Goal: Information Seeking & Learning: Learn about a topic

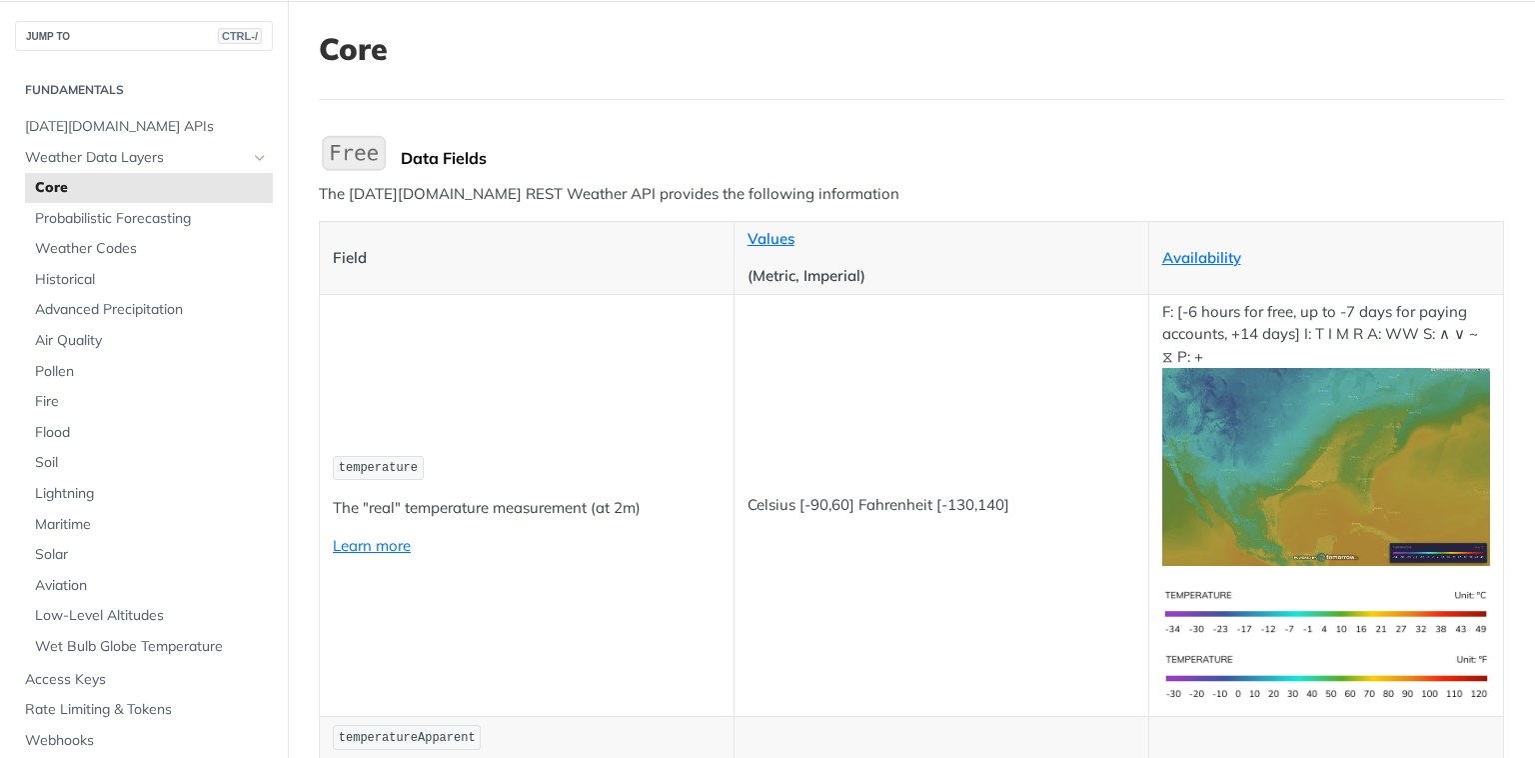
scroll to position [100, 0]
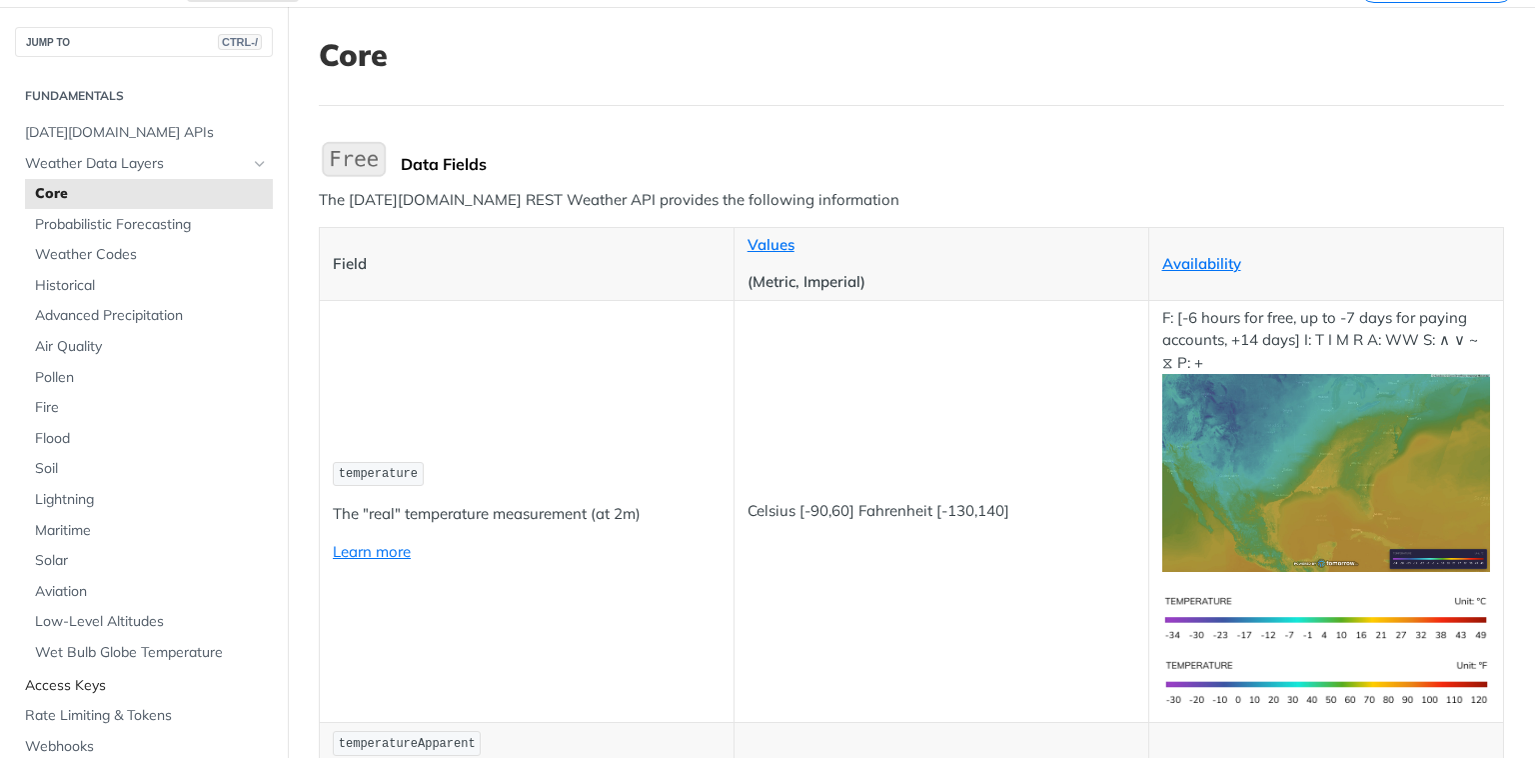
click at [93, 689] on span "Access Keys" at bounding box center [146, 686] width 243 height 20
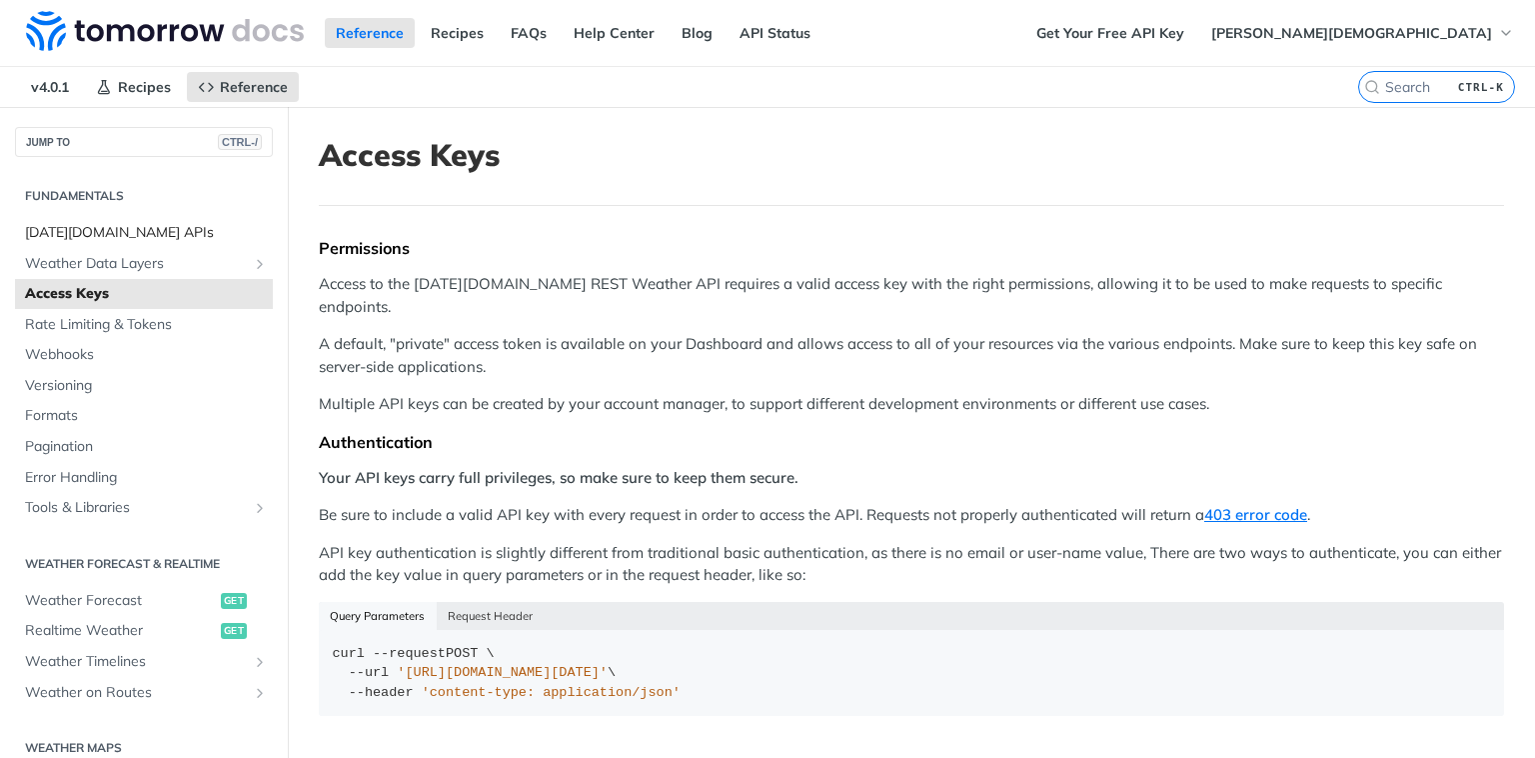
click at [139, 231] on span "[DATE][DOMAIN_NAME] APIs" at bounding box center [146, 233] width 243 height 20
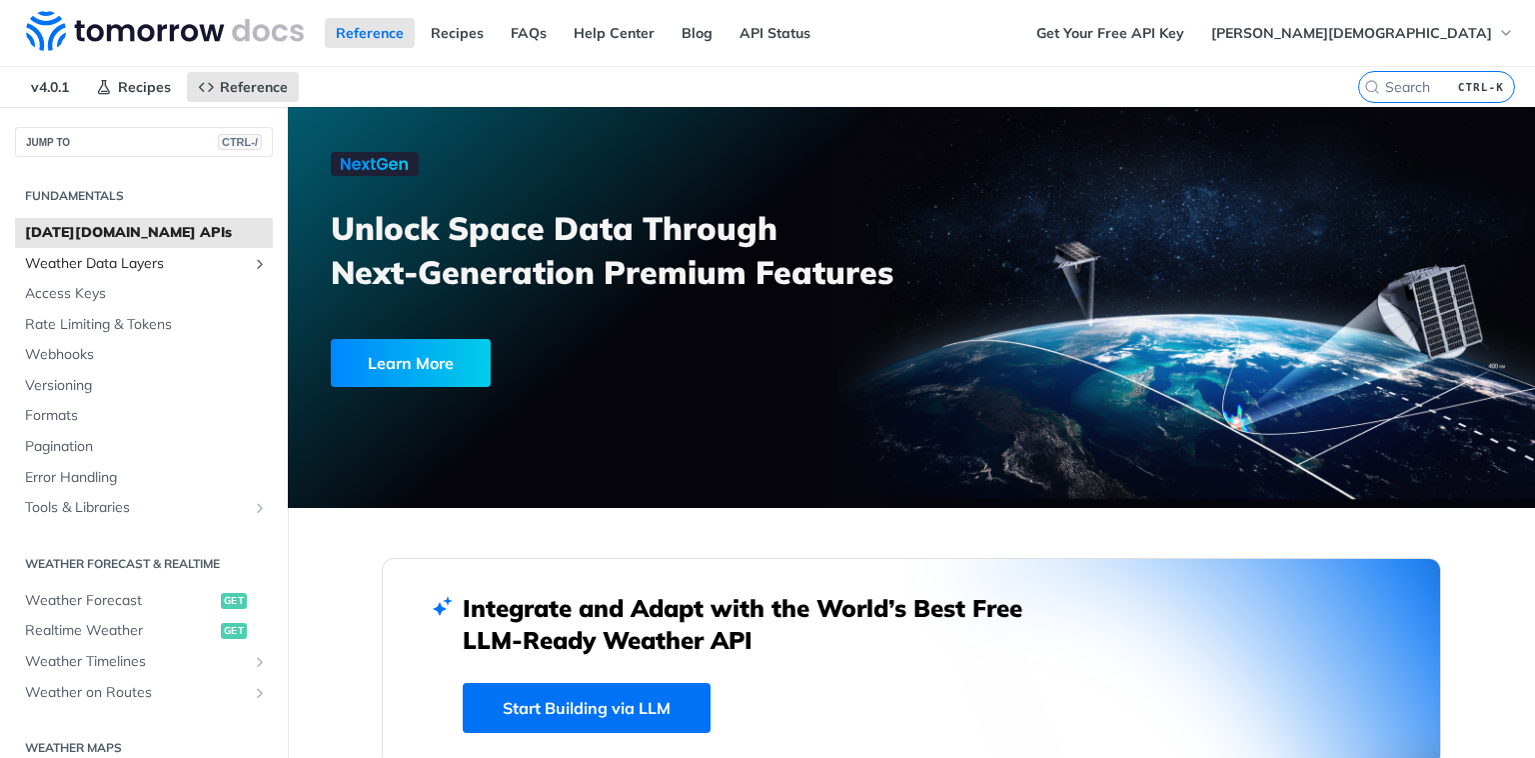
click at [139, 270] on span "Weather Data Layers" at bounding box center [136, 264] width 222 height 20
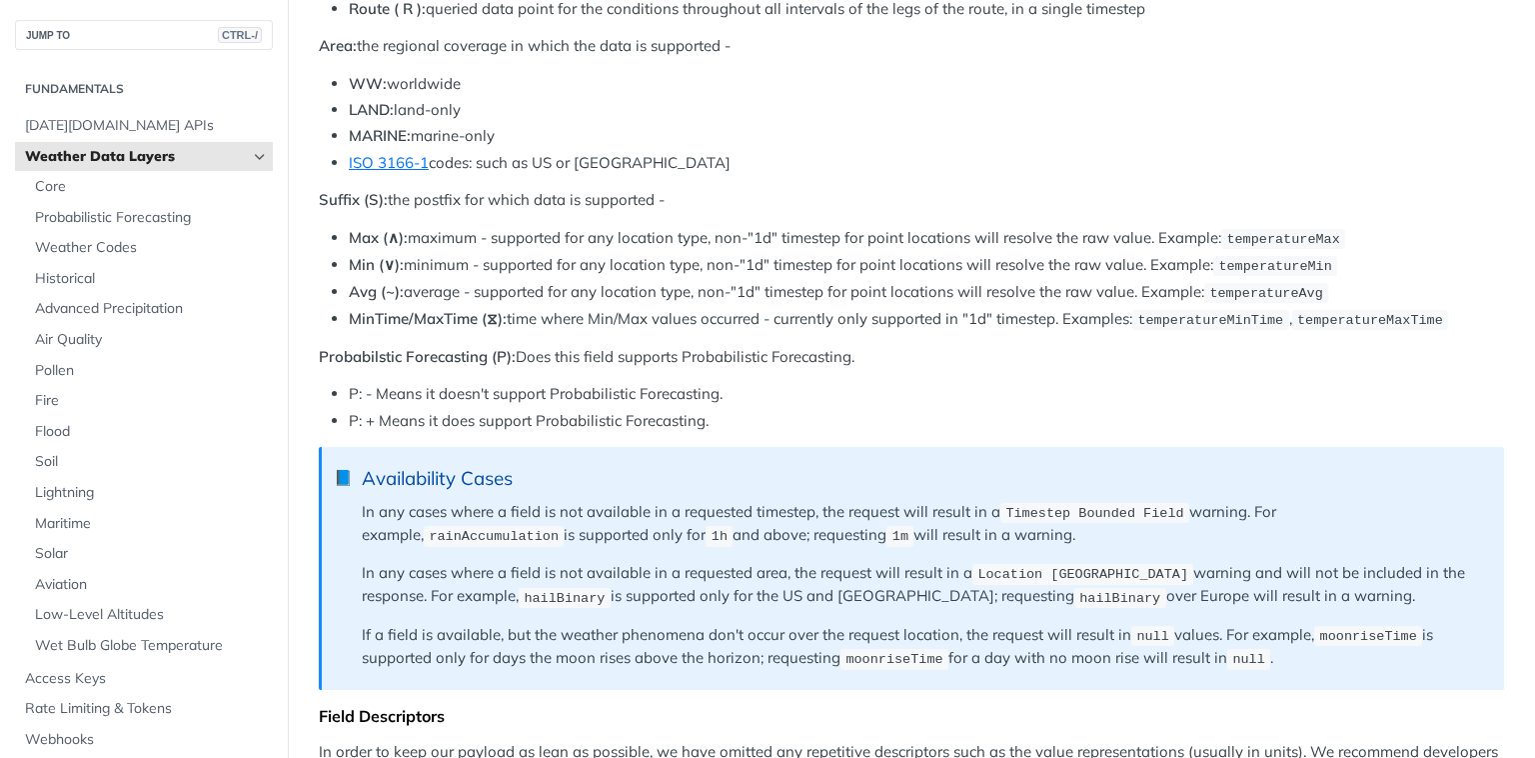
scroll to position [1199, 0]
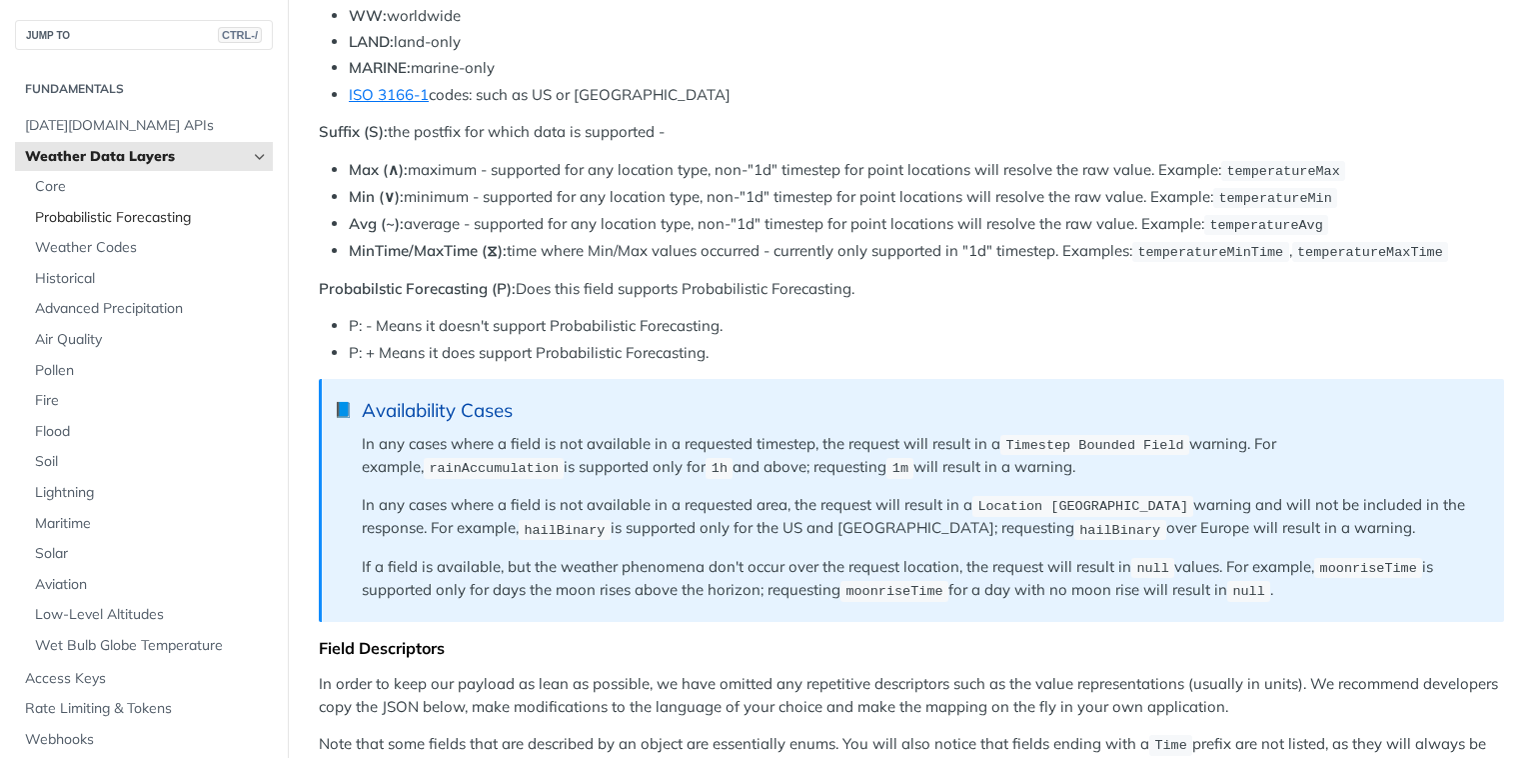
click at [170, 223] on span "Probabilistic Forecasting" at bounding box center [151, 218] width 233 height 20
